Goal: Complete application form

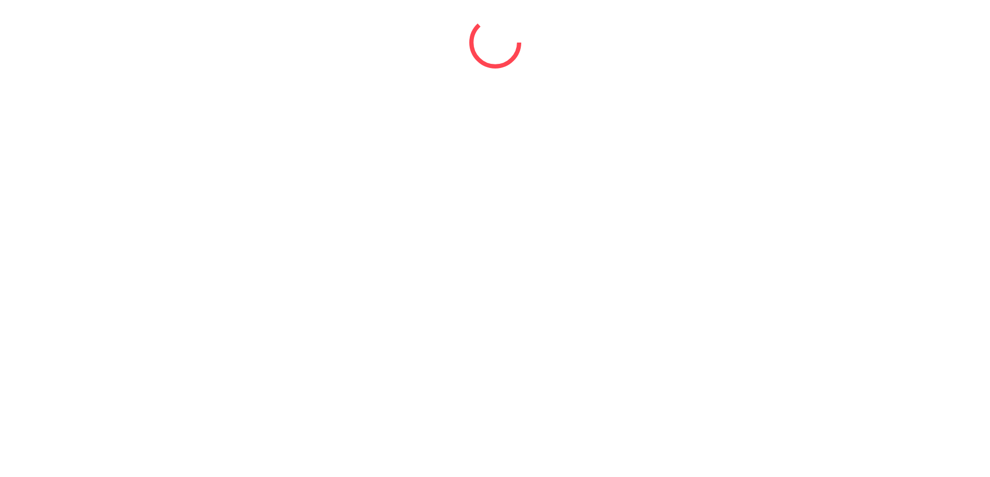
select select "*"
select select "****"
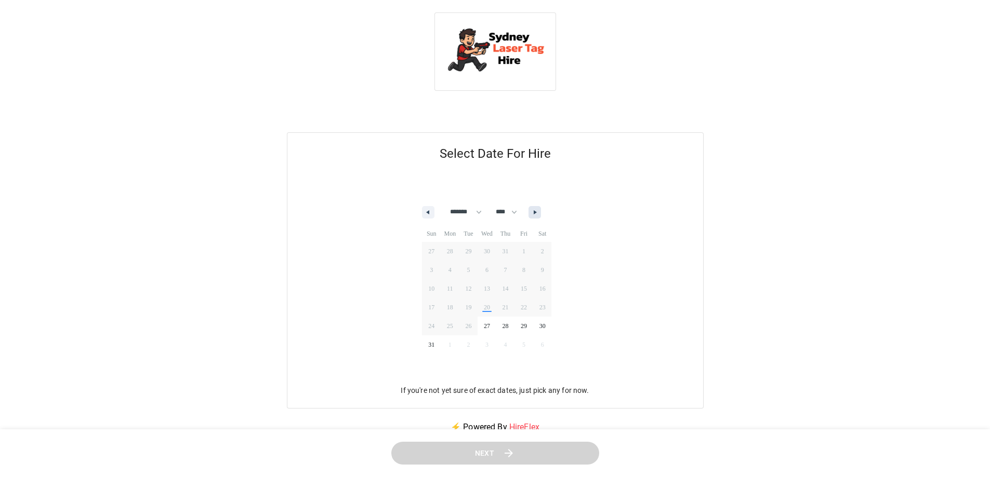
click at [541, 209] on button "button" at bounding box center [534, 212] width 12 height 12
select select "*"
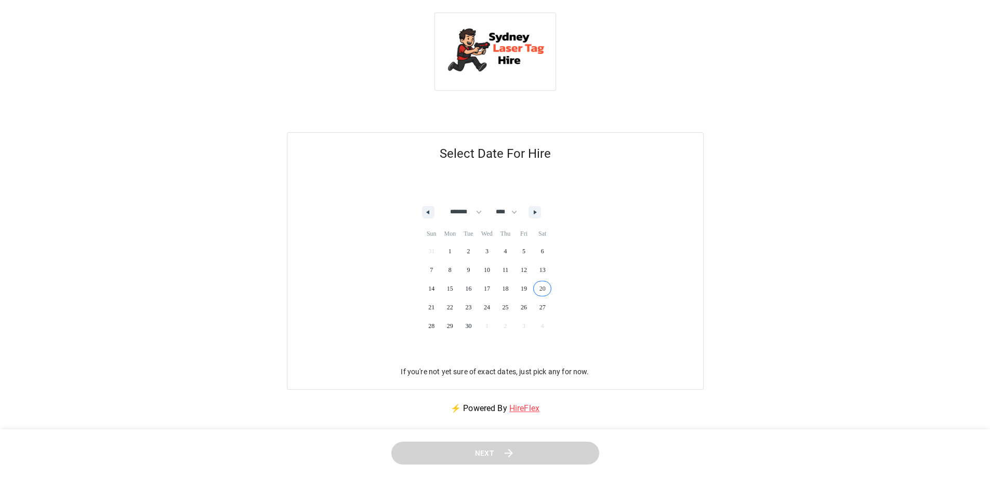
click at [549, 286] on span "20" at bounding box center [542, 289] width 19 height 14
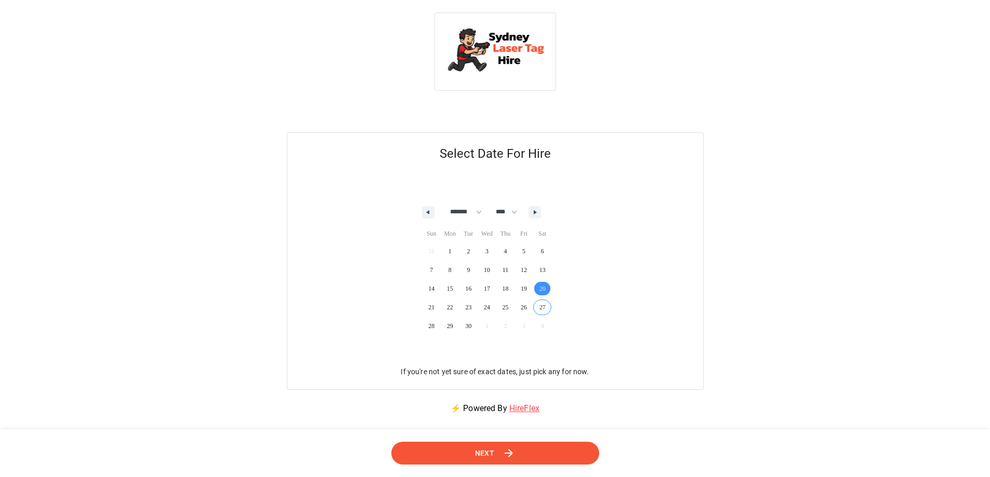
click at [504, 454] on icon at bounding box center [508, 453] width 12 height 12
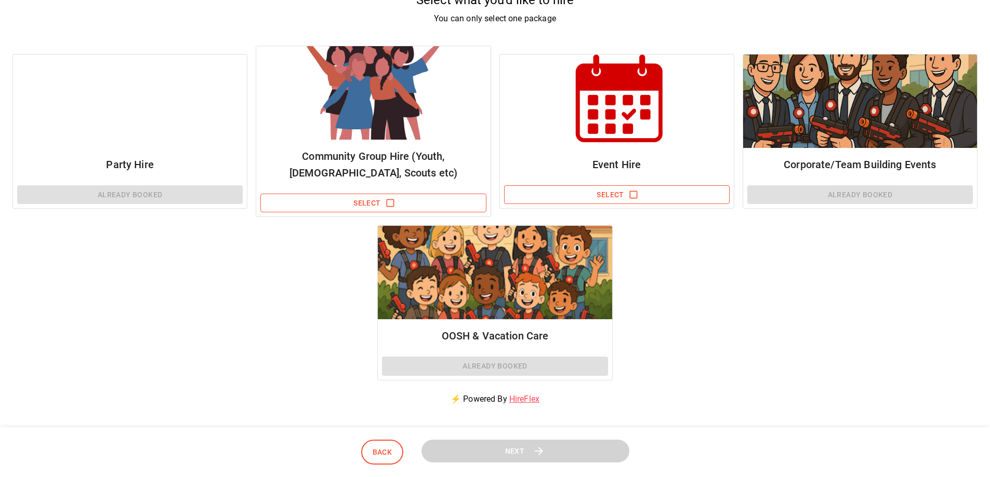
scroll to position [208, 0]
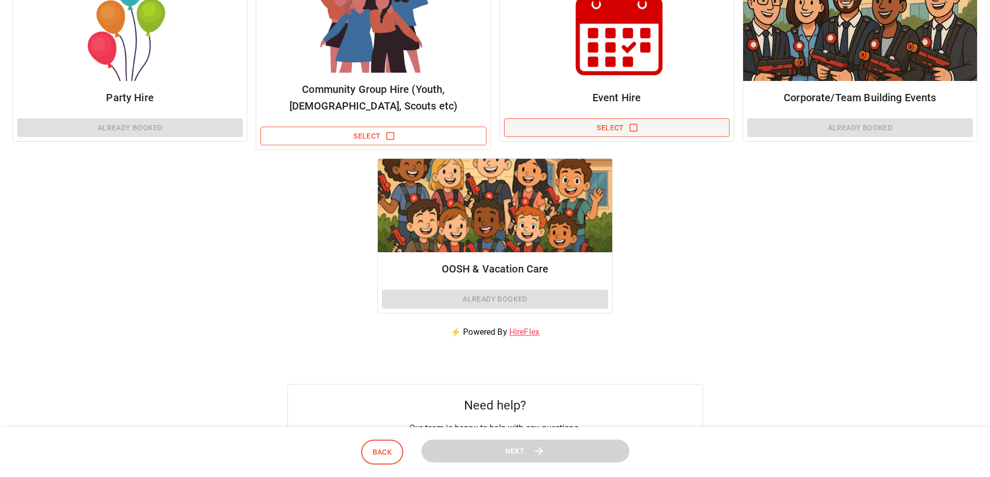
click at [626, 125] on button "Select" at bounding box center [616, 127] width 225 height 19
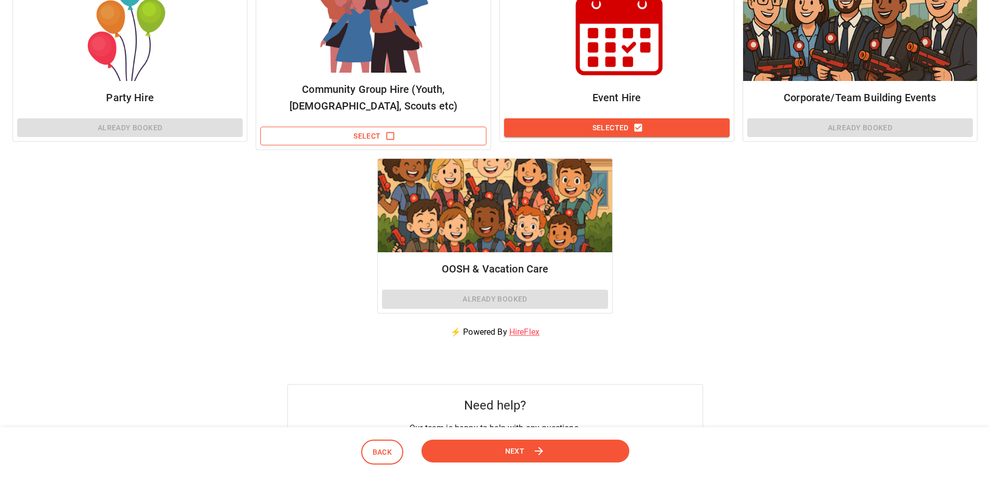
click at [534, 441] on button "Next" at bounding box center [525, 450] width 208 height 23
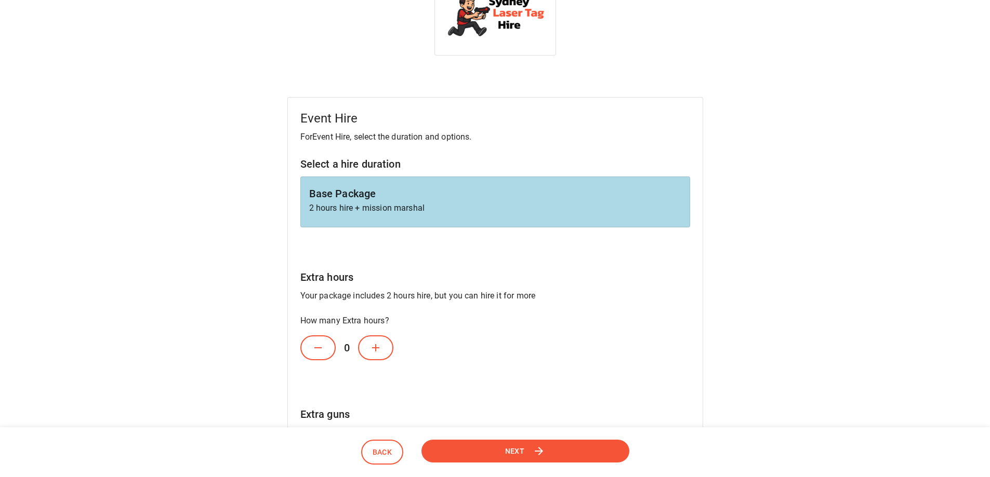
scroll to position [0, 0]
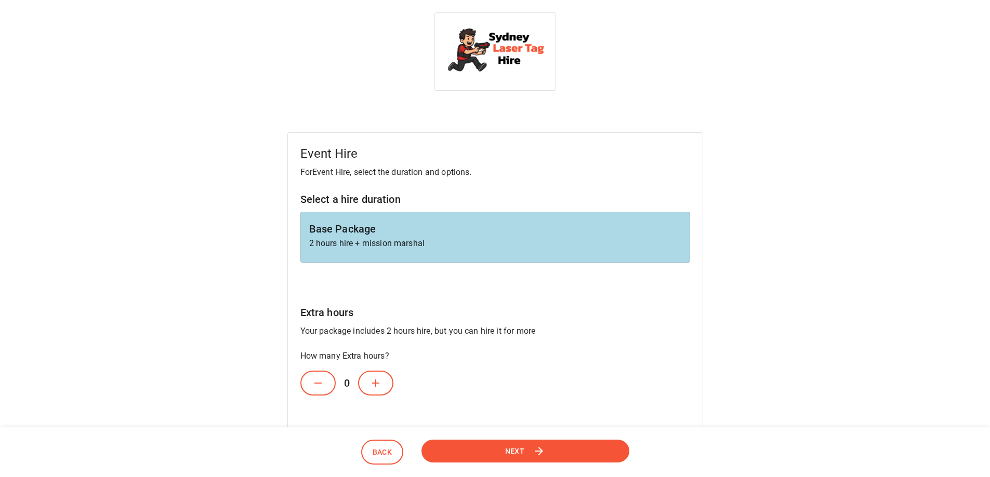
click at [360, 235] on h6 "Base Package" at bounding box center [495, 229] width 372 height 17
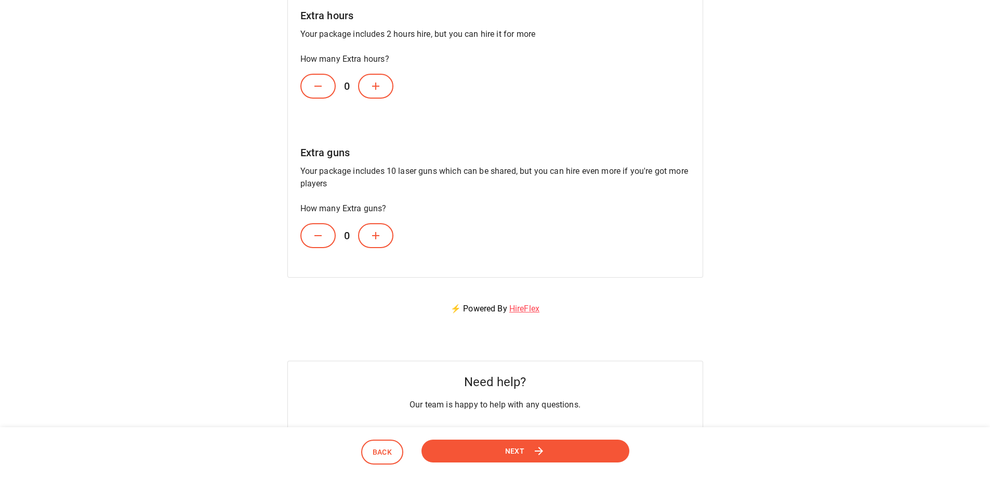
scroll to position [312, 0]
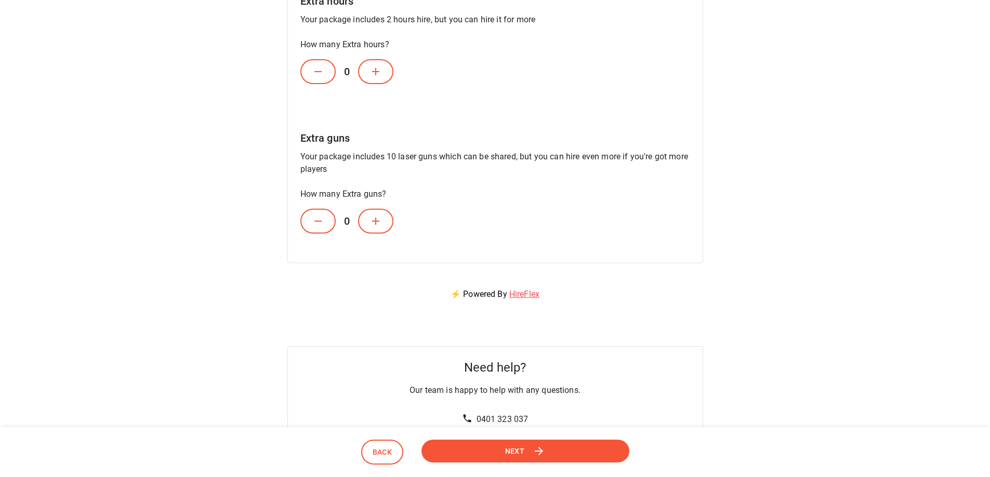
click at [369, 214] on button at bounding box center [375, 221] width 35 height 25
click at [370, 215] on icon at bounding box center [375, 221] width 12 height 12
click at [366, 216] on button at bounding box center [375, 221] width 35 height 25
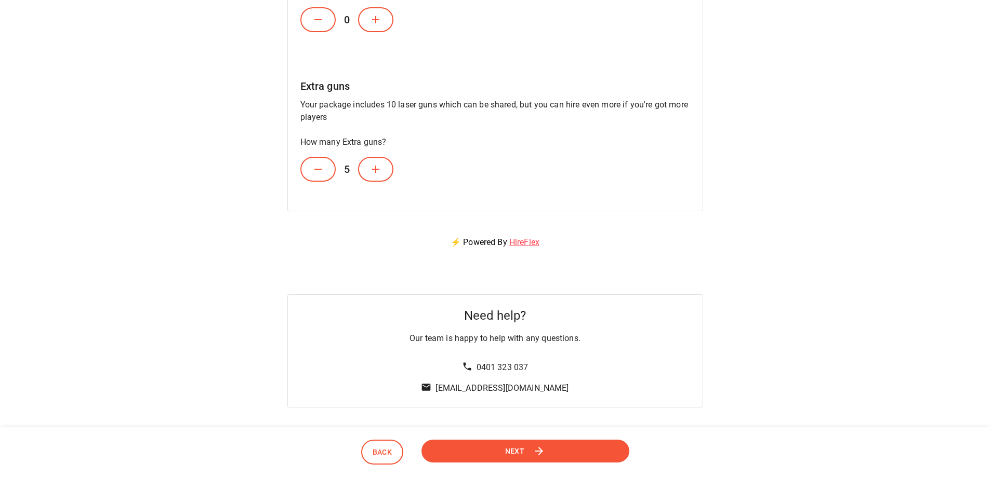
click at [534, 441] on button "Next" at bounding box center [525, 450] width 208 height 23
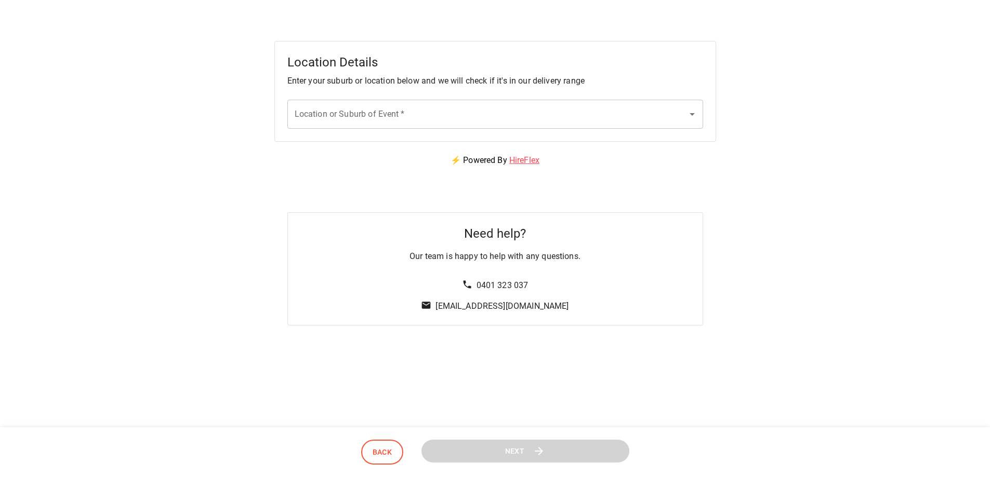
scroll to position [0, 0]
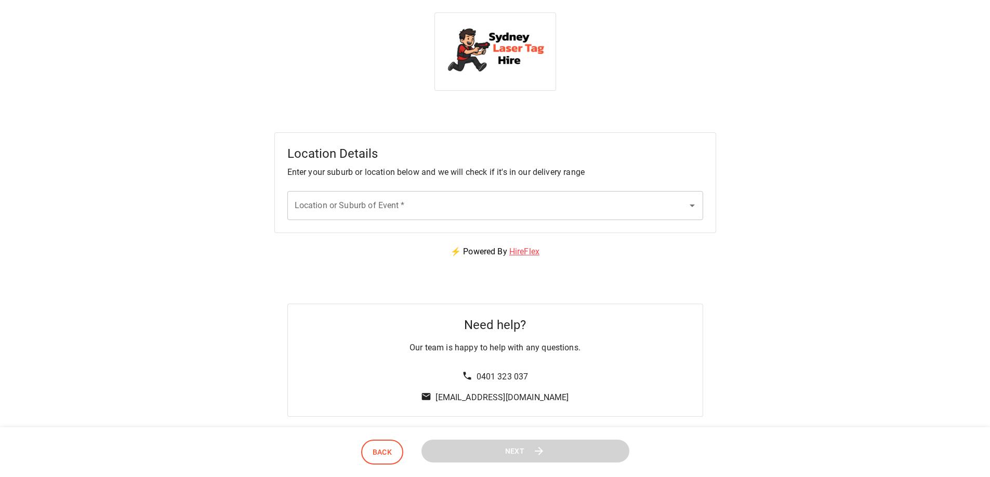
click at [417, 207] on input "Location or Suburb of Event   *" at bounding box center [487, 206] width 391 height 20
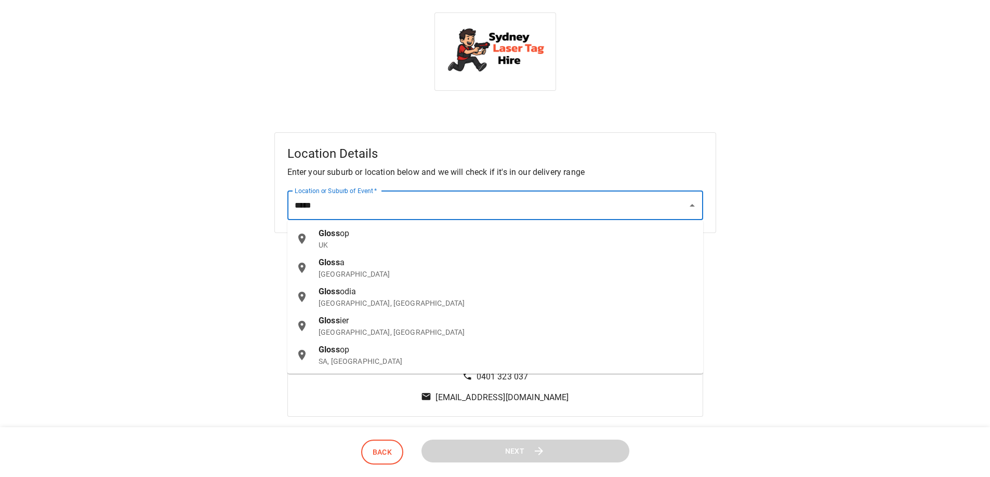
click at [354, 288] on span "odia" at bounding box center [348, 292] width 17 height 10
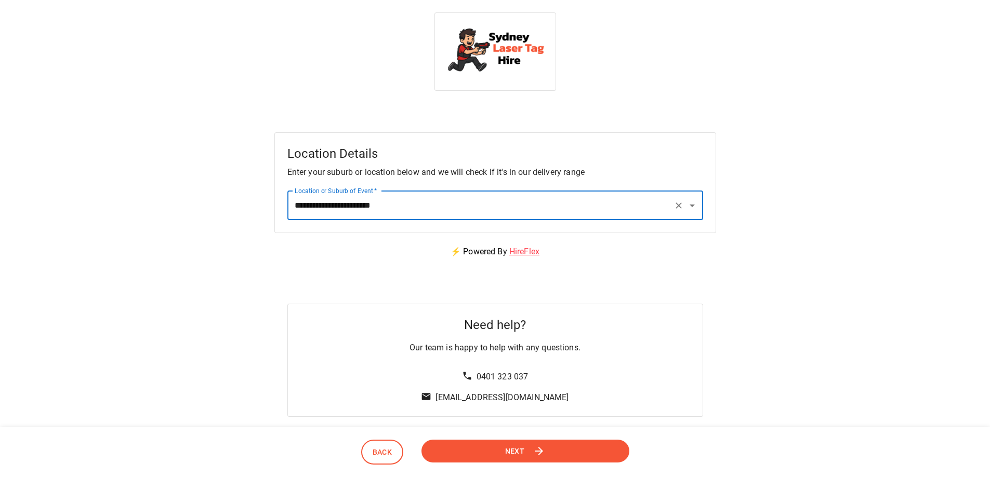
type input "**********"
click at [514, 457] on span "Next" at bounding box center [515, 451] width 20 height 13
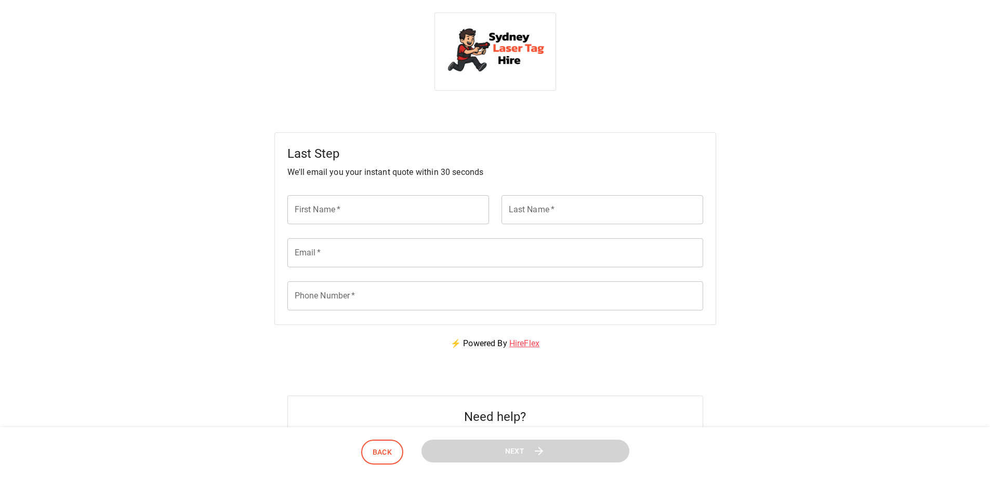
click at [352, 216] on input "First Name   *" at bounding box center [388, 209] width 202 height 29
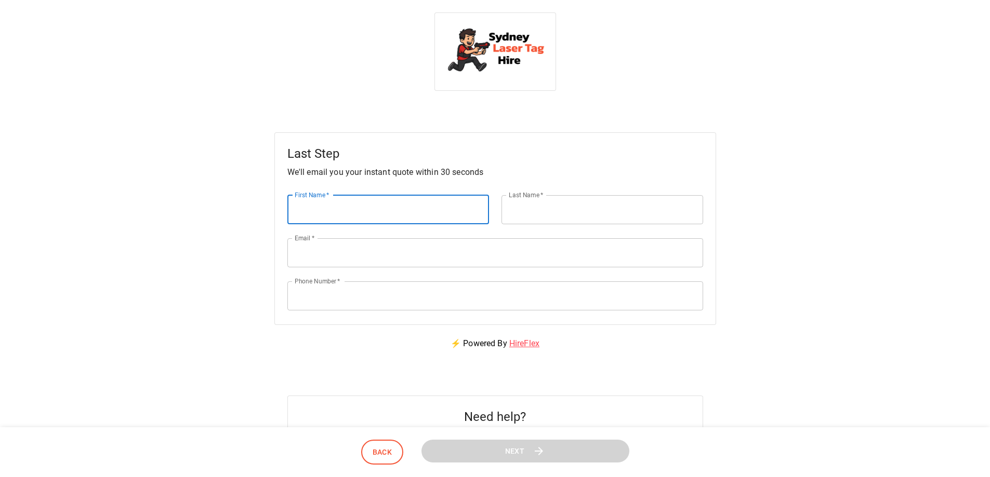
type input "*******"
type input "********"
type input "**********"
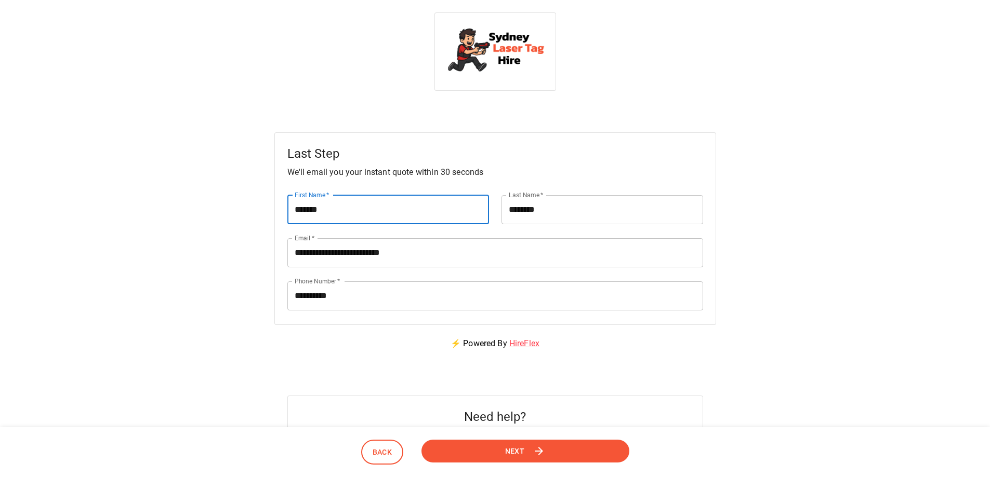
click at [523, 447] on span "Next" at bounding box center [515, 451] width 20 height 13
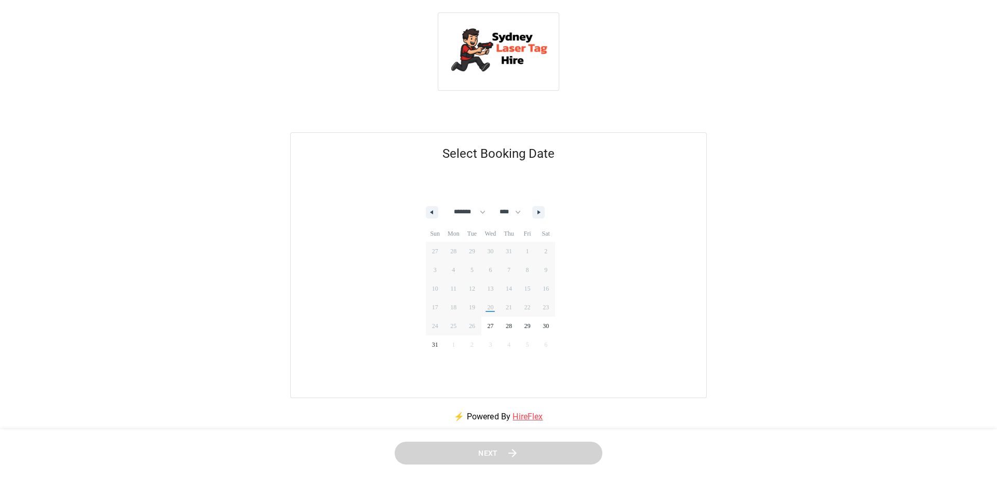
select select "*"
select select "****"
click at [541, 209] on button "button" at bounding box center [534, 212] width 12 height 12
select select "*"
click at [546, 293] on span "20" at bounding box center [542, 289] width 19 height 14
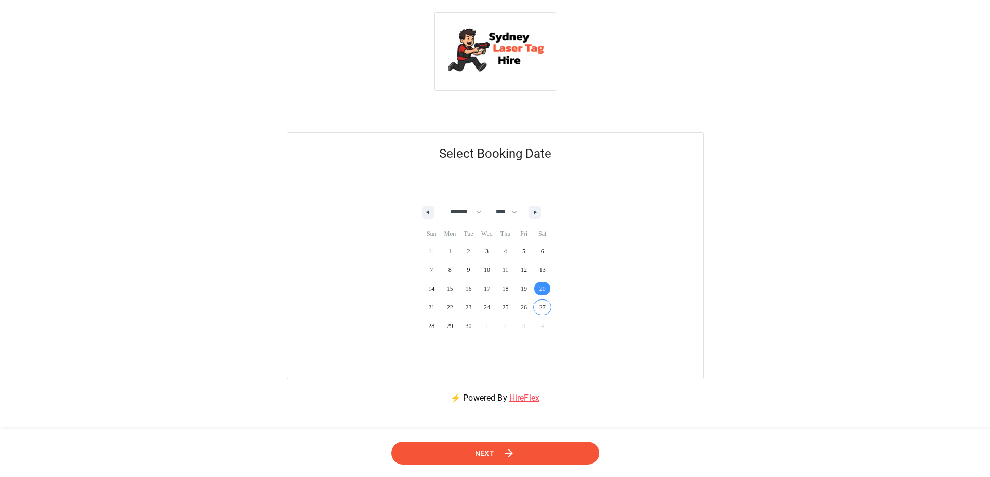
click at [510, 456] on icon at bounding box center [508, 453] width 8 height 8
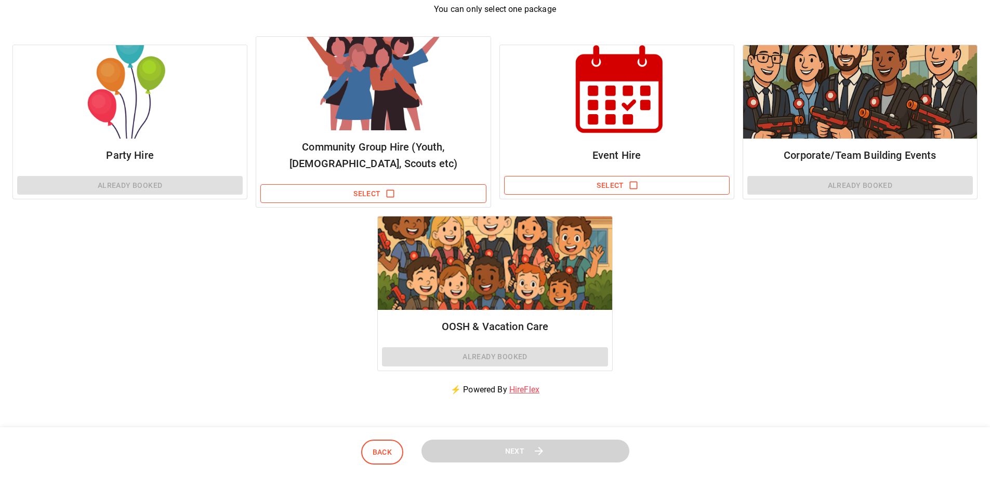
scroll to position [156, 0]
